Goal: Find specific page/section: Find specific page/section

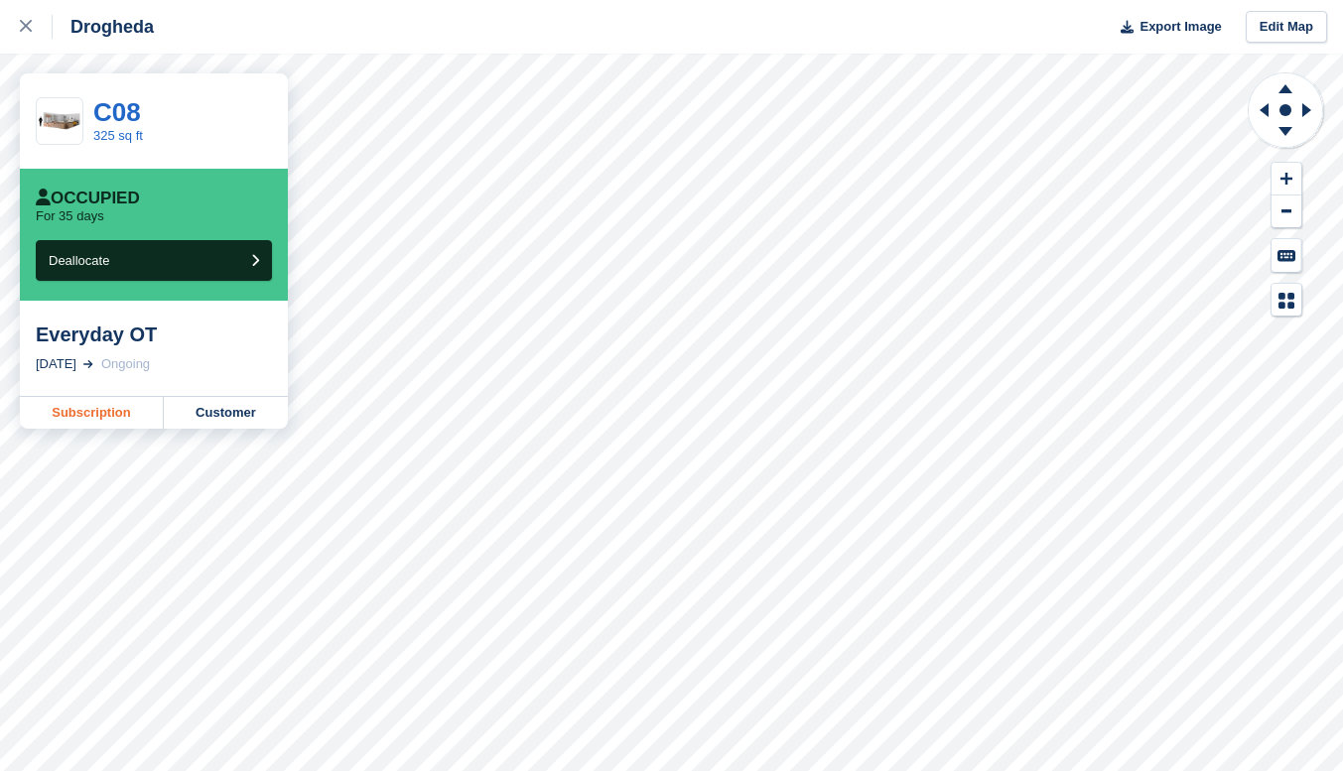
click at [103, 419] on link "Subscription" at bounding box center [92, 413] width 144 height 32
